Goal: Task Accomplishment & Management: Complete application form

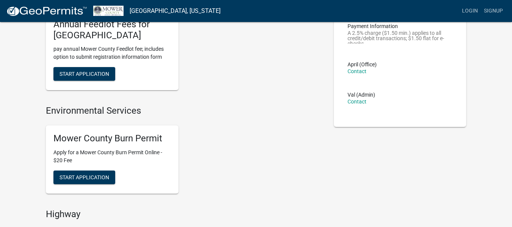
scroll to position [76, 0]
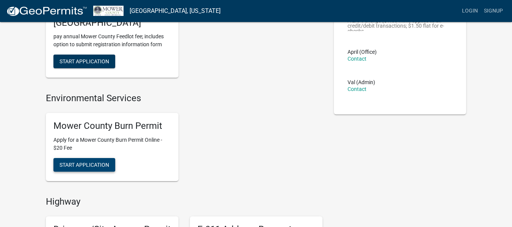
click at [83, 164] on span "Start Application" at bounding box center [85, 164] width 50 height 6
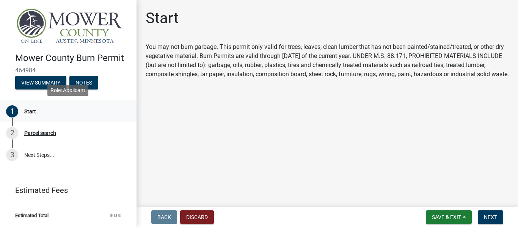
click at [28, 114] on div "Start" at bounding box center [30, 111] width 12 height 5
click at [487, 216] on span "Next" at bounding box center [490, 217] width 13 height 6
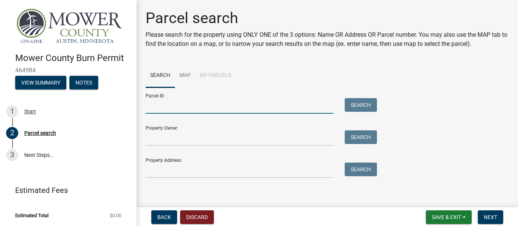
click at [182, 108] on input "Parcel ID:" at bounding box center [240, 106] width 188 height 16
type input "01.002.0030"
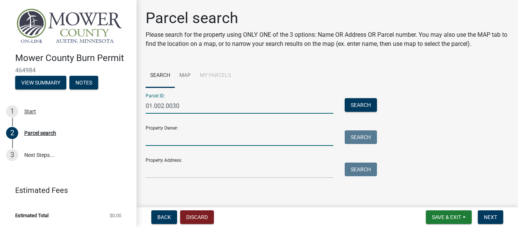
click at [158, 139] on input "Property Owner:" at bounding box center [240, 138] width 188 height 16
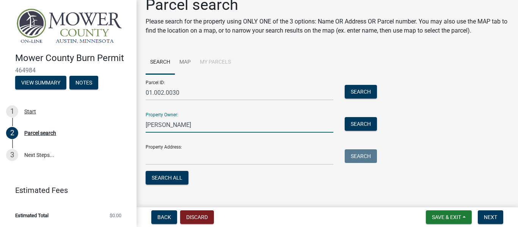
scroll to position [25, 0]
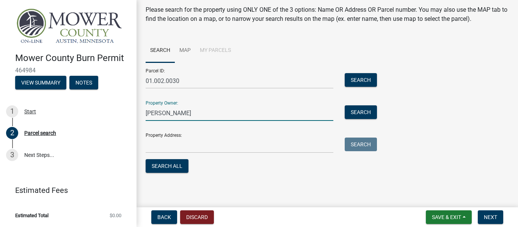
type input "[PERSON_NAME]"
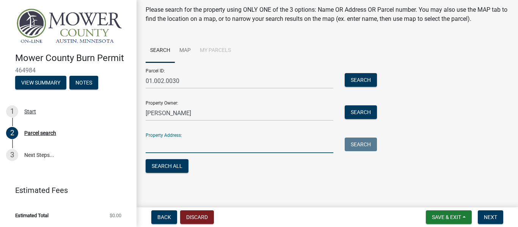
click at [153, 148] on input "Property Address:" at bounding box center [240, 146] width 188 height 16
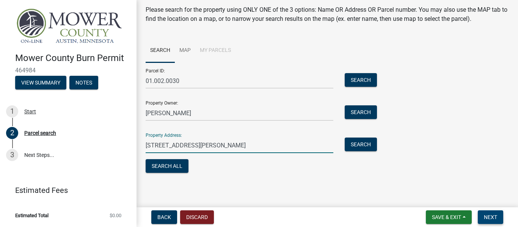
type input "[STREET_ADDRESS][PERSON_NAME]"
click at [491, 213] on button "Next" at bounding box center [490, 217] width 25 height 14
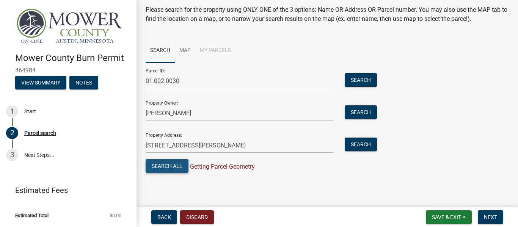
click at [177, 166] on button "Search All" at bounding box center [167, 166] width 43 height 14
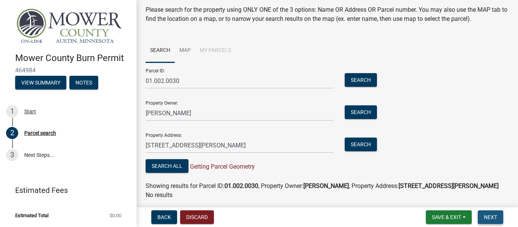
click at [488, 216] on span "Next" at bounding box center [490, 217] width 13 height 6
click at [358, 80] on button "Search" at bounding box center [361, 80] width 32 height 14
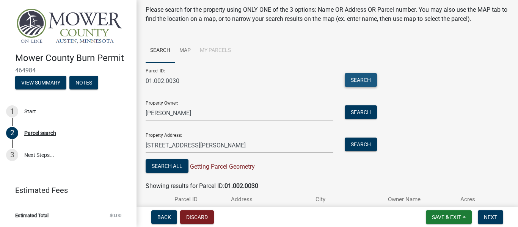
click at [358, 80] on button "Search" at bounding box center [361, 80] width 32 height 14
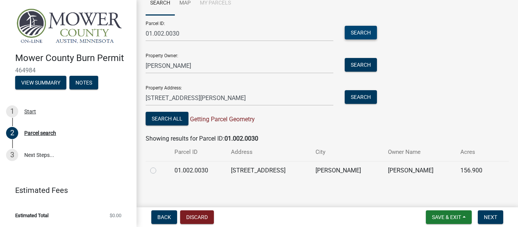
scroll to position [77, 0]
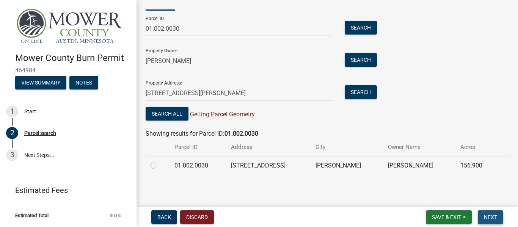
click at [487, 220] on span "Next" at bounding box center [490, 217] width 13 height 6
click at [489, 217] on span "Next" at bounding box center [490, 217] width 13 height 6
click at [487, 216] on span "Next" at bounding box center [490, 217] width 13 height 6
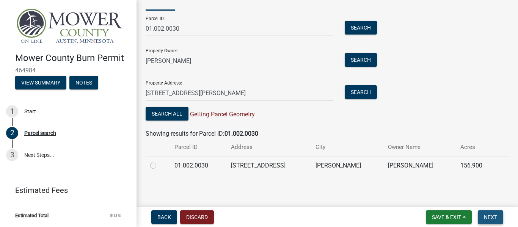
click at [487, 216] on span "Next" at bounding box center [490, 217] width 13 height 6
click at [27, 155] on link "3 Next Steps..." at bounding box center [68, 155] width 136 height 22
click at [488, 213] on button "Next" at bounding box center [490, 217] width 25 height 14
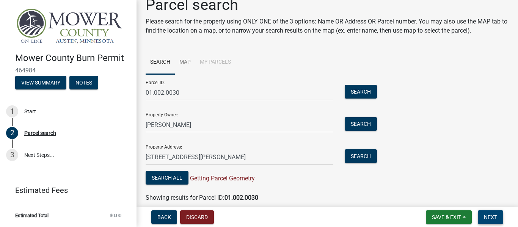
scroll to position [0, 0]
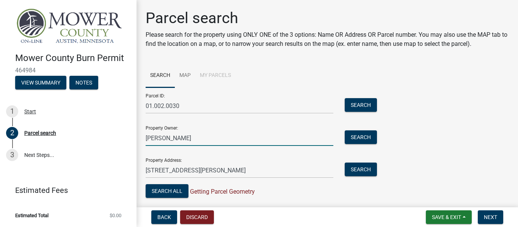
drag, startPoint x: 199, startPoint y: 138, endPoint x: 191, endPoint y: 134, distance: 9.5
click at [194, 135] on input "[PERSON_NAME]" at bounding box center [240, 138] width 188 height 16
type input "R"
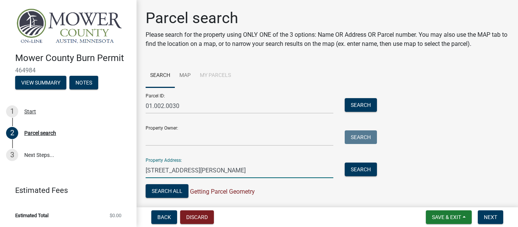
click at [234, 169] on input "[STREET_ADDRESS][PERSON_NAME]" at bounding box center [240, 171] width 188 height 16
type input "1"
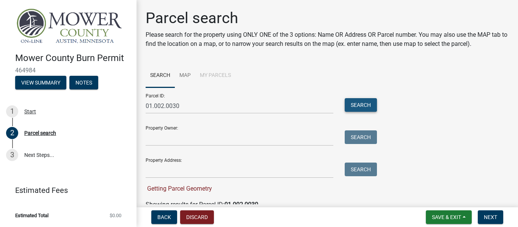
click at [366, 106] on button "Search" at bounding box center [361, 105] width 32 height 14
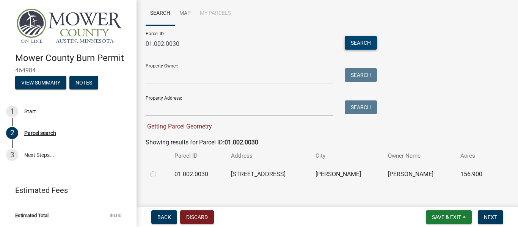
scroll to position [71, 0]
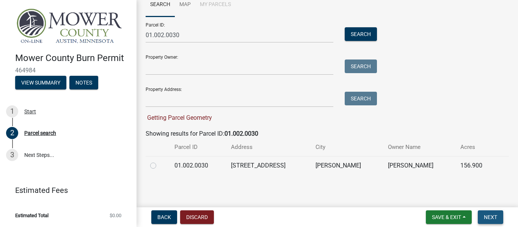
click at [495, 216] on span "Next" at bounding box center [490, 217] width 13 height 6
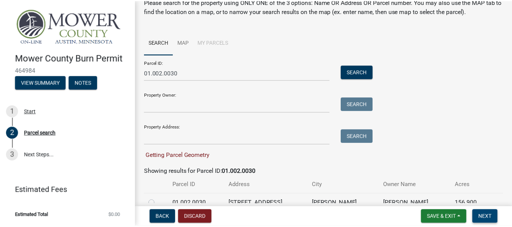
scroll to position [0, 0]
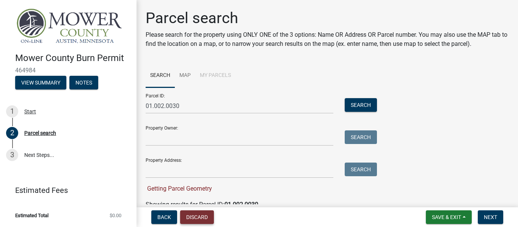
click at [204, 218] on button "Discard" at bounding box center [197, 217] width 34 height 14
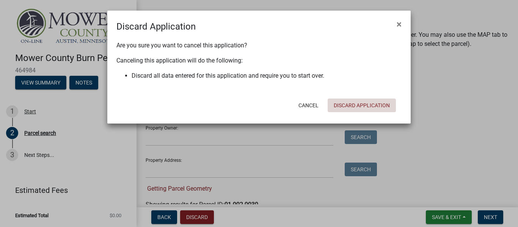
click at [339, 106] on button "Discard Application" at bounding box center [361, 106] width 68 height 14
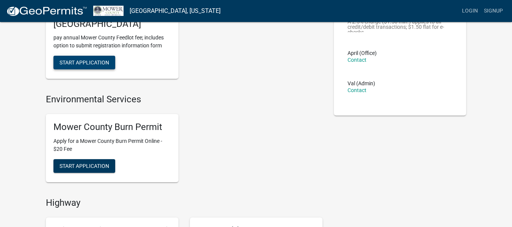
scroll to position [76, 0]
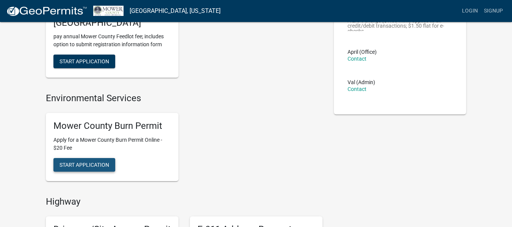
click at [70, 163] on span "Start Application" at bounding box center [85, 164] width 50 height 6
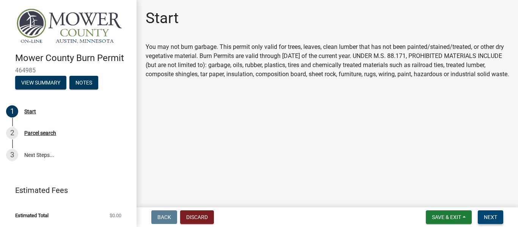
click at [482, 221] on button "Next" at bounding box center [490, 217] width 25 height 14
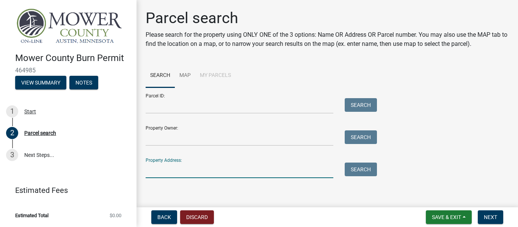
click at [201, 174] on input "Property Address:" at bounding box center [240, 171] width 188 height 16
click at [358, 169] on button "Search" at bounding box center [361, 170] width 32 height 14
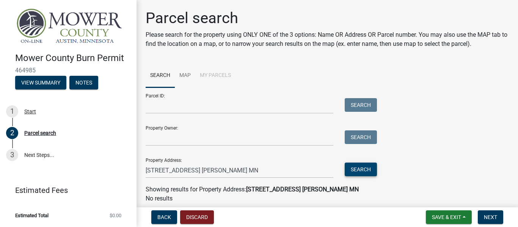
scroll to position [28, 0]
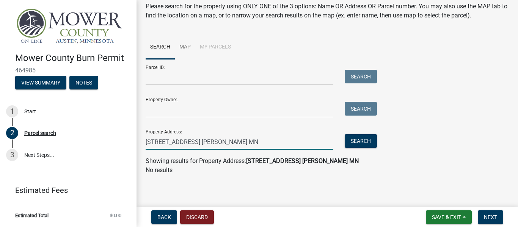
click at [226, 142] on input "[STREET_ADDRESS] [PERSON_NAME] MN" at bounding box center [240, 142] width 188 height 16
type input "1"
type input "01.002,0030"
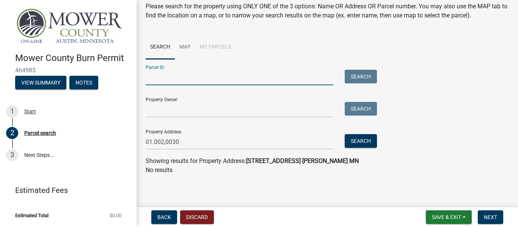
click at [203, 79] on input "Parcel ID:" at bounding box center [240, 78] width 188 height 16
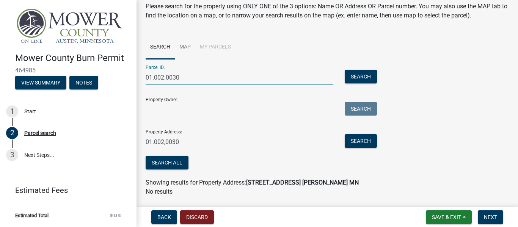
type input "01.002.0030"
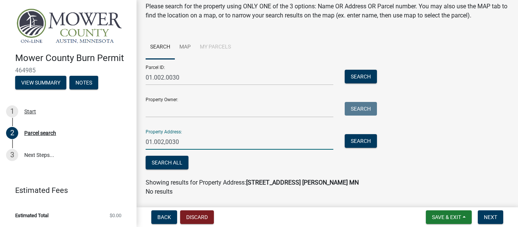
click at [187, 141] on input "01.002,0030" at bounding box center [240, 142] width 188 height 16
type input "0"
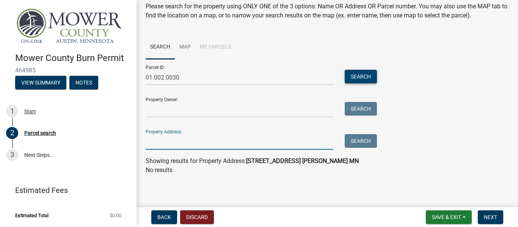
click at [359, 73] on button "Search" at bounding box center [361, 77] width 32 height 14
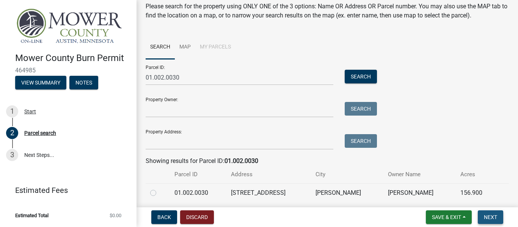
click at [490, 215] on span "Next" at bounding box center [490, 217] width 13 height 6
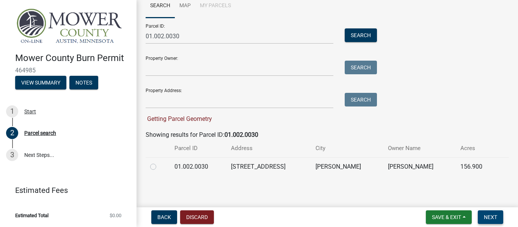
scroll to position [71, 0]
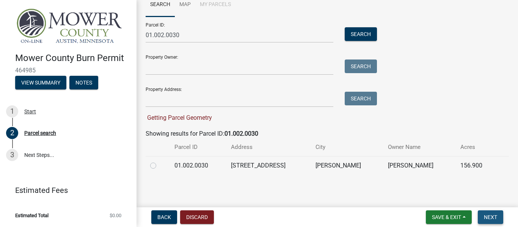
click at [488, 218] on span "Next" at bounding box center [490, 217] width 13 height 6
click at [485, 217] on span "Next" at bounding box center [490, 217] width 13 height 6
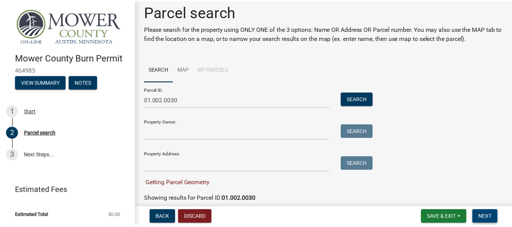
scroll to position [0, 0]
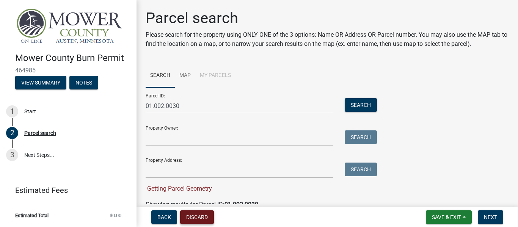
click at [192, 219] on button "Discard" at bounding box center [197, 217] width 34 height 14
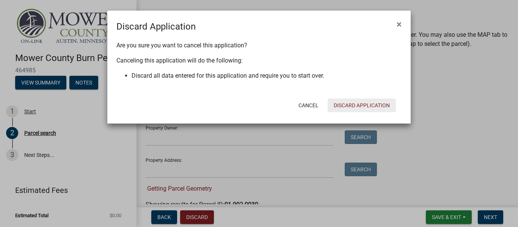
click at [352, 105] on button "Discard Application" at bounding box center [361, 106] width 68 height 14
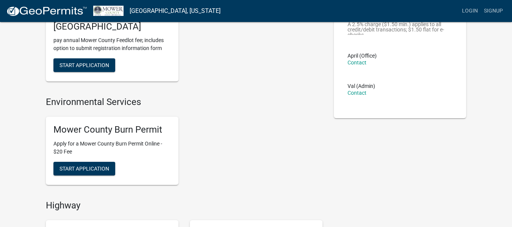
scroll to position [76, 0]
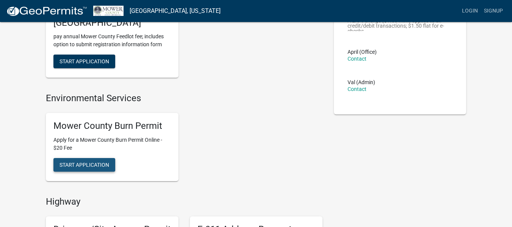
click at [106, 162] on span "Start Application" at bounding box center [85, 164] width 50 height 6
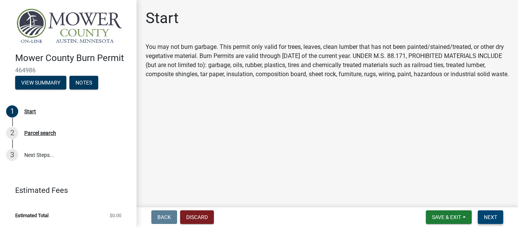
drag, startPoint x: 486, startPoint y: 217, endPoint x: 475, endPoint y: 213, distance: 11.3
click at [482, 215] on button "Next" at bounding box center [490, 217] width 25 height 14
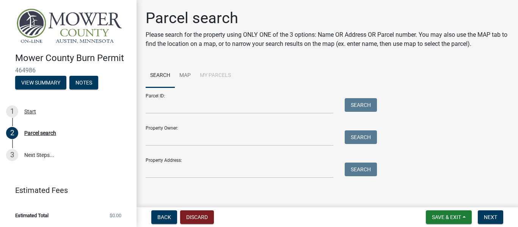
click at [243, 98] on div "Parcel ID: Search" at bounding box center [259, 101] width 227 height 26
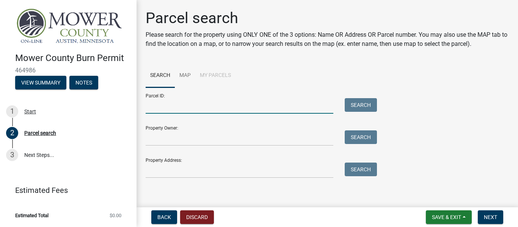
click at [225, 102] on input "Parcel ID:" at bounding box center [240, 106] width 188 height 16
click at [361, 105] on button "Search" at bounding box center [361, 105] width 32 height 14
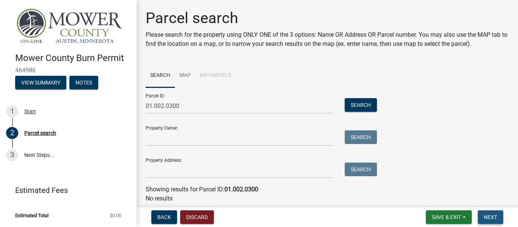
click at [490, 216] on span "Next" at bounding box center [490, 217] width 13 height 6
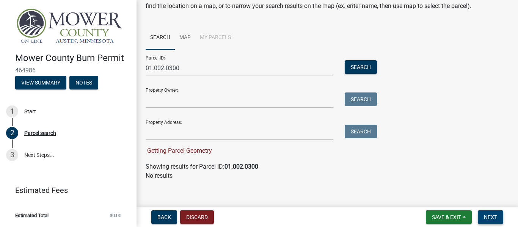
scroll to position [44, 0]
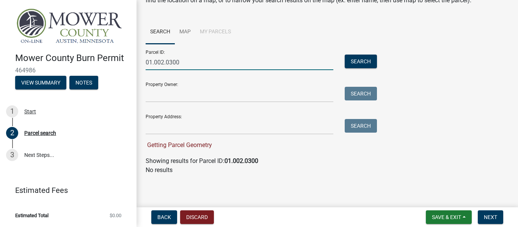
click at [183, 64] on input "01.002.0300" at bounding box center [240, 63] width 188 height 16
type input "01.002.0030"
click at [374, 60] on button "Search" at bounding box center [361, 62] width 32 height 14
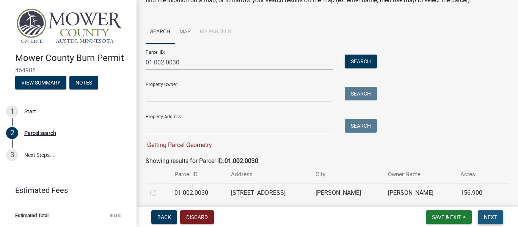
click at [487, 218] on span "Next" at bounding box center [490, 217] width 13 height 6
click at [183, 30] on link "Map" at bounding box center [185, 32] width 20 height 24
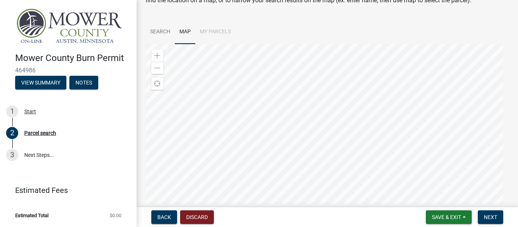
click at [155, 49] on div at bounding box center [327, 139] width 363 height 190
click at [252, 124] on div at bounding box center [327, 139] width 363 height 190
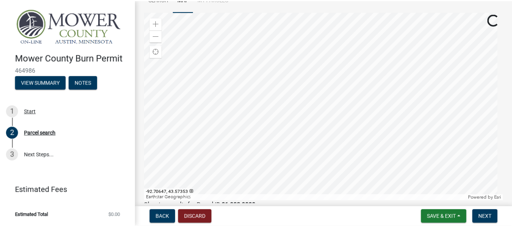
scroll to position [38, 0]
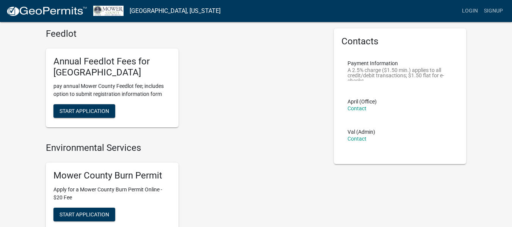
scroll to position [38, 0]
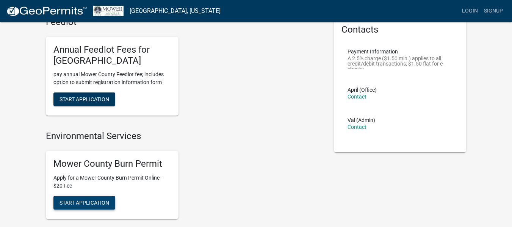
click at [94, 203] on span "Start Application" at bounding box center [85, 202] width 50 height 6
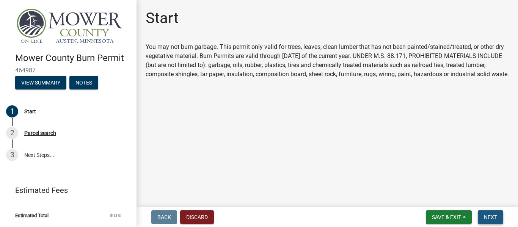
click at [484, 220] on span "Next" at bounding box center [490, 217] width 13 height 6
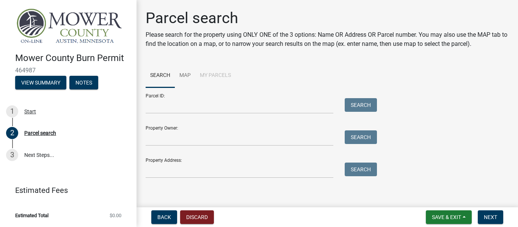
click at [194, 104] on input "Parcel ID:" at bounding box center [240, 106] width 188 height 16
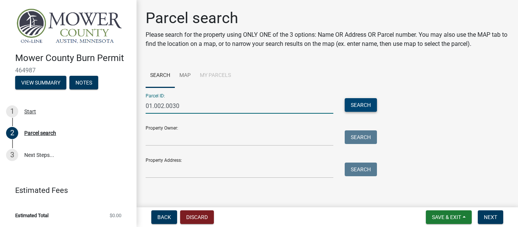
type input "01.002.0030"
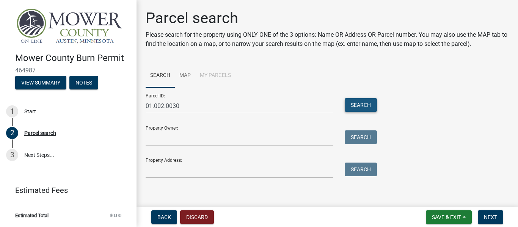
click at [356, 104] on button "Search" at bounding box center [361, 105] width 32 height 14
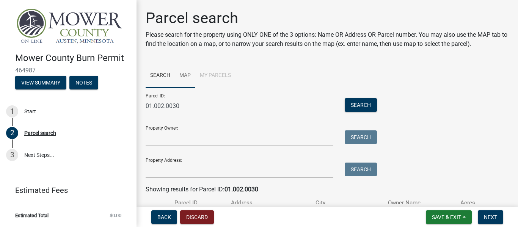
click at [192, 75] on link "Map" at bounding box center [185, 76] width 20 height 24
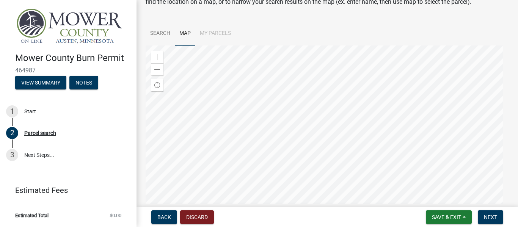
scroll to position [76, 0]
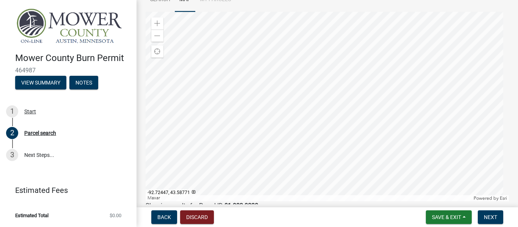
click at [320, 124] on div at bounding box center [327, 107] width 363 height 190
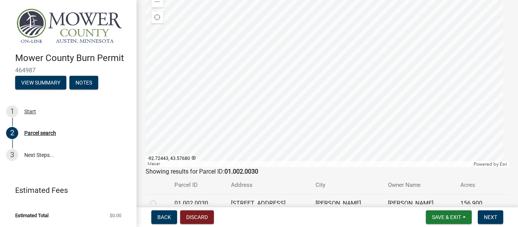
scroll to position [72, 0]
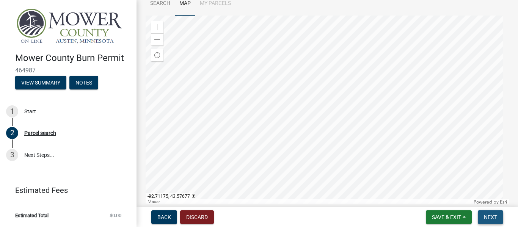
click at [489, 216] on span "Next" at bounding box center [490, 217] width 13 height 6
click at [490, 216] on span "Next" at bounding box center [490, 217] width 13 height 6
click at [34, 80] on button "View Summary" at bounding box center [40, 83] width 51 height 14
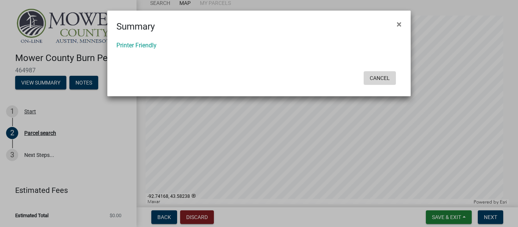
click at [379, 75] on button "Cancel" at bounding box center [379, 78] width 32 height 14
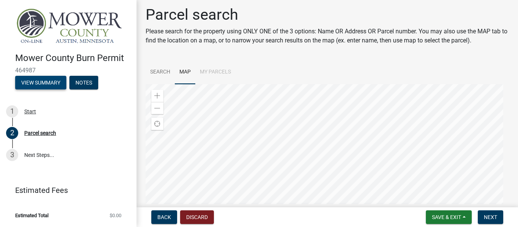
scroll to position [0, 0]
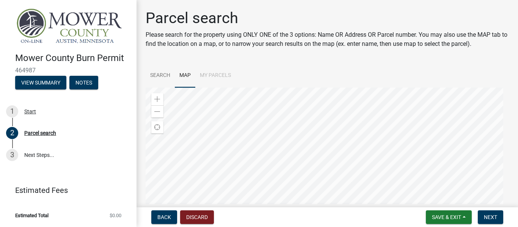
click at [218, 72] on li "My Parcels" at bounding box center [215, 76] width 40 height 24
click at [156, 74] on link "Search" at bounding box center [160, 76] width 29 height 24
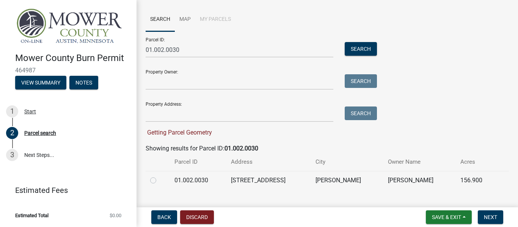
scroll to position [71, 0]
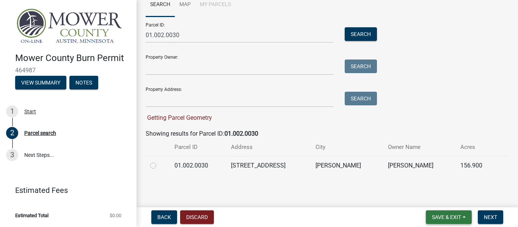
click at [461, 218] on span "Save & Exit" at bounding box center [446, 217] width 29 height 6
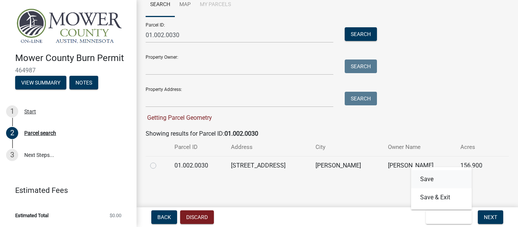
click at [427, 179] on button "Save" at bounding box center [441, 179] width 61 height 18
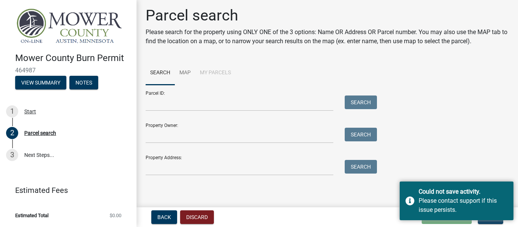
scroll to position [3, 0]
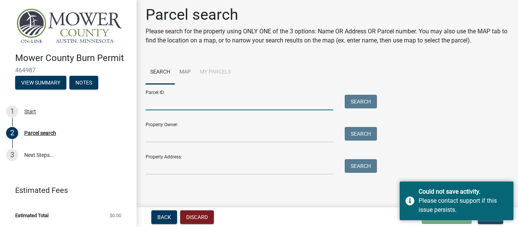
click at [195, 105] on input "Parcel ID:" at bounding box center [240, 103] width 188 height 16
type input "01.002.0030"
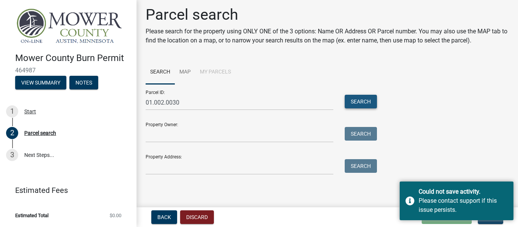
click at [362, 102] on button "Search" at bounding box center [361, 102] width 32 height 14
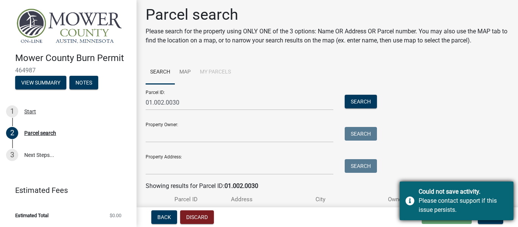
click at [410, 200] on div "Could not save activity. Please contact support if this issue persists." at bounding box center [456, 201] width 114 height 39
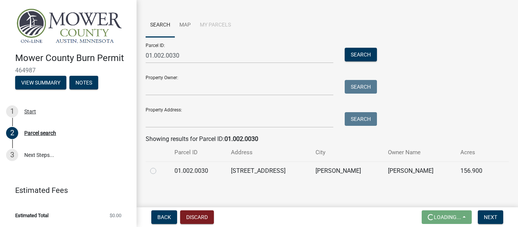
scroll to position [56, 0]
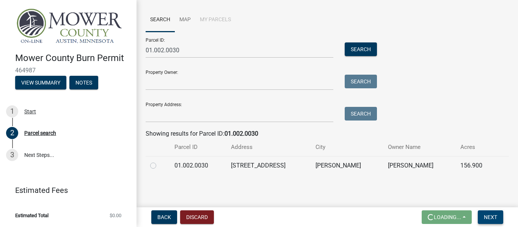
click at [482, 216] on button "Next" at bounding box center [490, 217] width 25 height 14
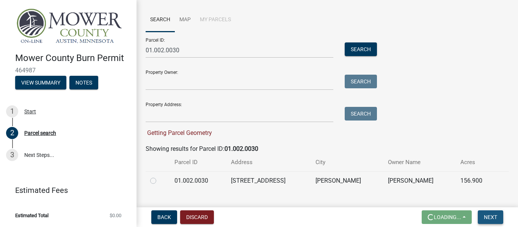
click at [488, 212] on button "Next" at bounding box center [490, 217] width 25 height 14
click at [488, 217] on span "Next" at bounding box center [490, 217] width 13 height 6
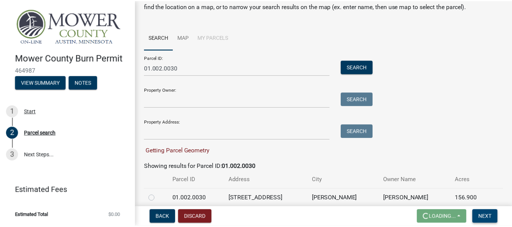
scroll to position [71, 0]
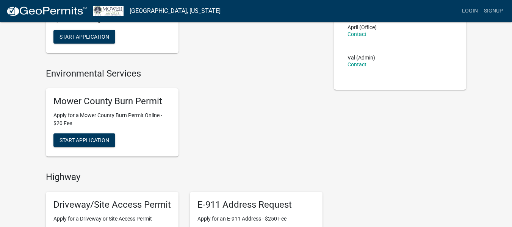
scroll to position [114, 0]
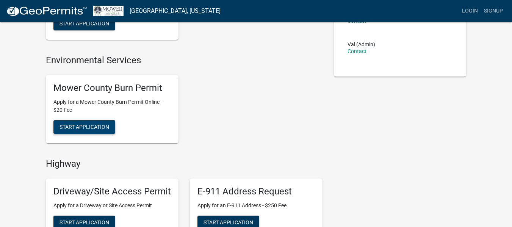
click at [71, 128] on span "Start Application" at bounding box center [85, 127] width 50 height 6
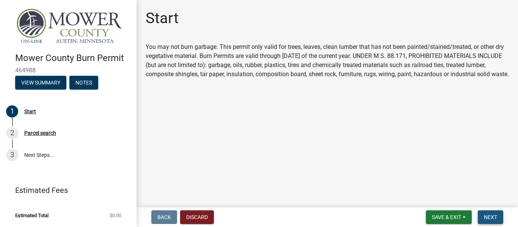
drag, startPoint x: 488, startPoint y: 215, endPoint x: 483, endPoint y: 210, distance: 7.5
click at [487, 214] on span "Next" at bounding box center [490, 217] width 13 height 6
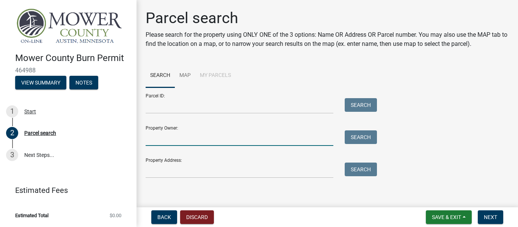
click at [186, 135] on input "Property Owner:" at bounding box center [240, 138] width 188 height 16
type input "[PERSON_NAME]"
click at [361, 138] on button "Search" at bounding box center [361, 137] width 32 height 14
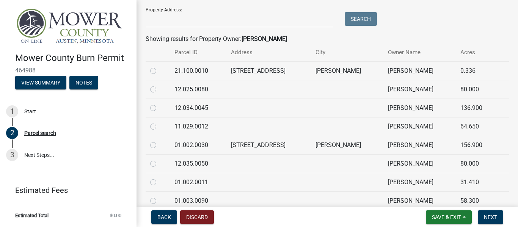
scroll to position [152, 0]
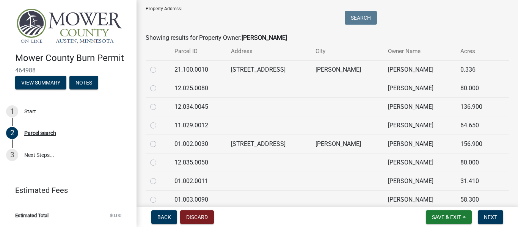
click at [407, 144] on td "[PERSON_NAME]" at bounding box center [419, 144] width 72 height 19
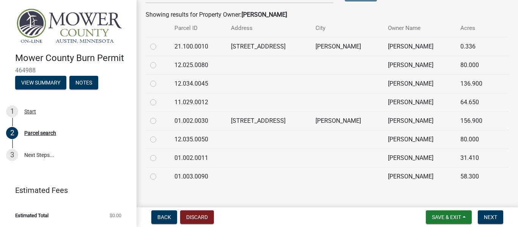
scroll to position [186, 0]
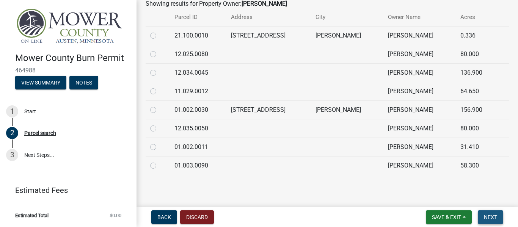
click at [490, 216] on span "Next" at bounding box center [490, 217] width 13 height 6
click at [489, 215] on span "Next" at bounding box center [490, 217] width 13 height 6
click at [486, 213] on button "Next" at bounding box center [490, 217] width 25 height 14
click at [210, 108] on td "01.002.0030" at bounding box center [198, 109] width 57 height 19
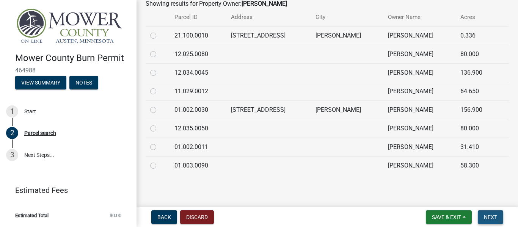
click at [485, 217] on span "Next" at bounding box center [490, 217] width 13 height 6
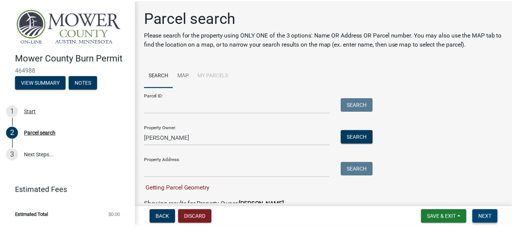
scroll to position [38, 0]
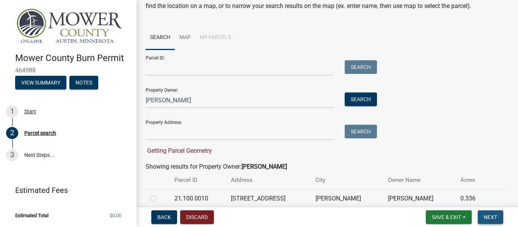
click at [487, 216] on span "Next" at bounding box center [490, 217] width 13 height 6
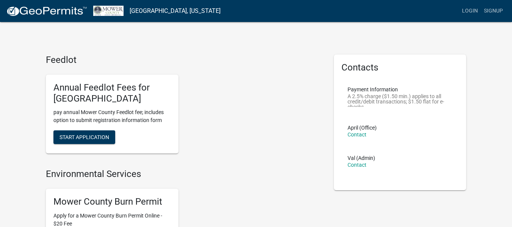
click at [62, 177] on h4 "Environmental Services" at bounding box center [184, 174] width 277 height 11
